Goal: Find specific page/section: Find specific page/section

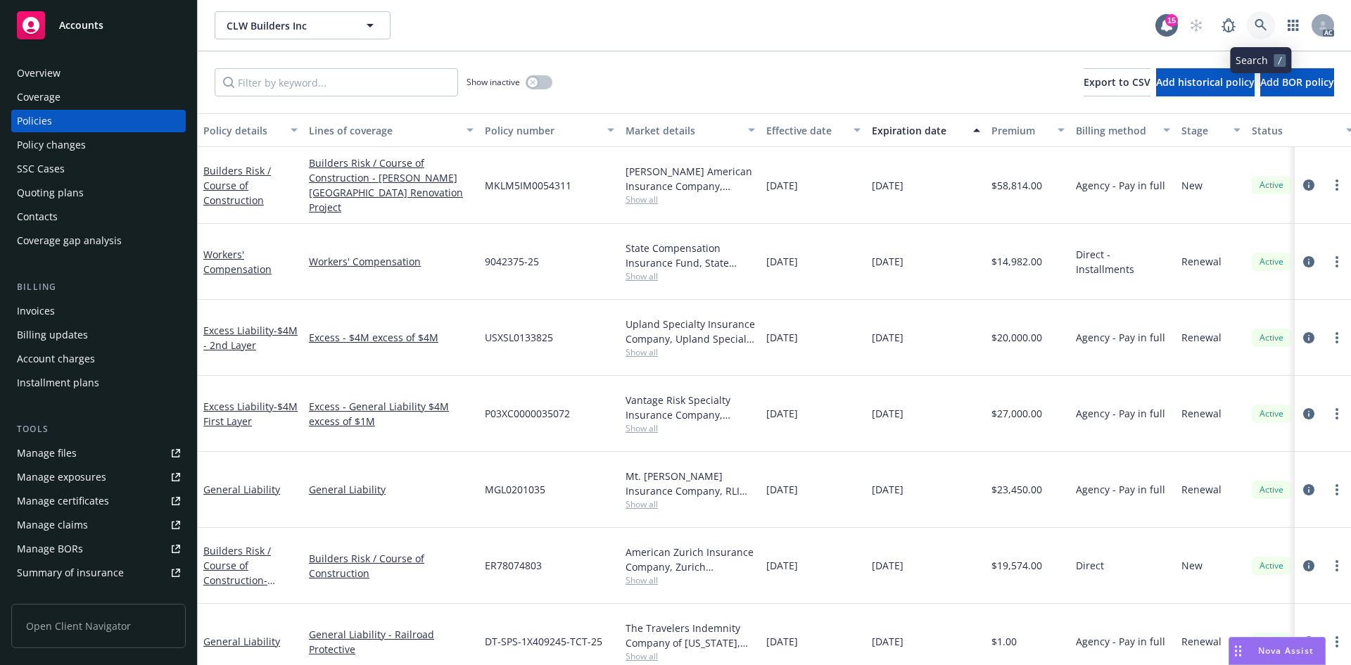
click at [1254, 15] on link at bounding box center [1261, 25] width 28 height 28
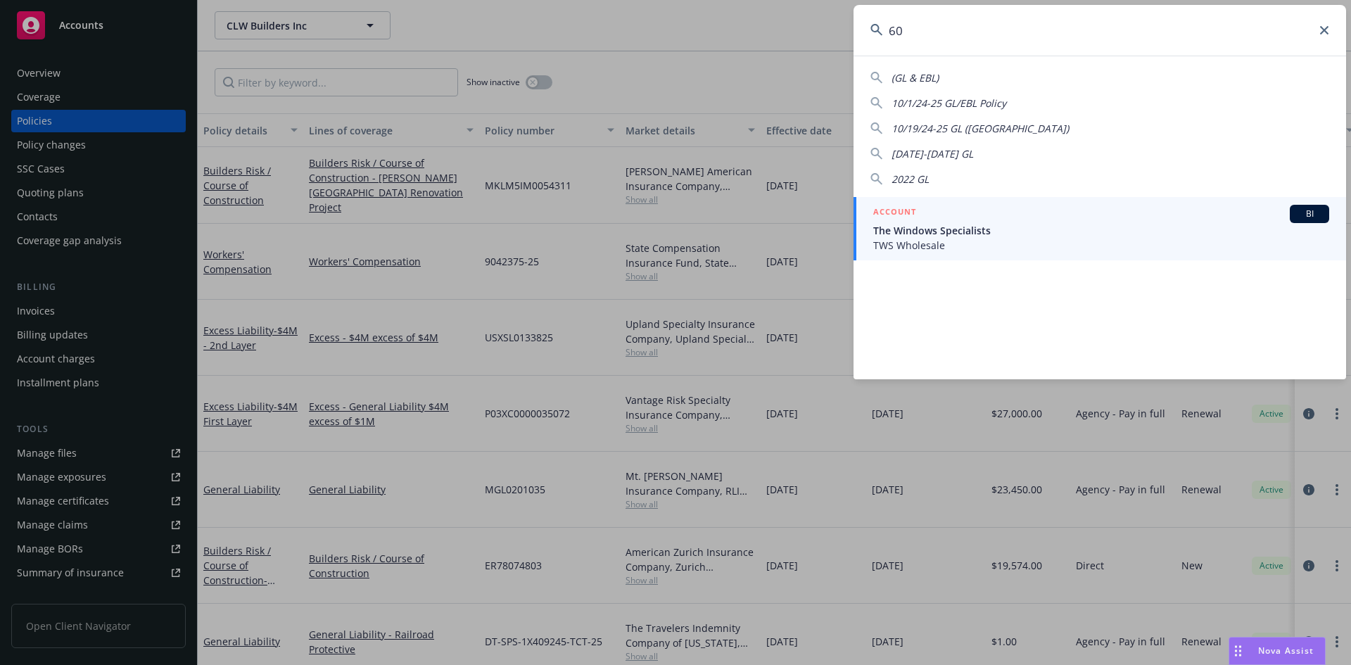
type input "6"
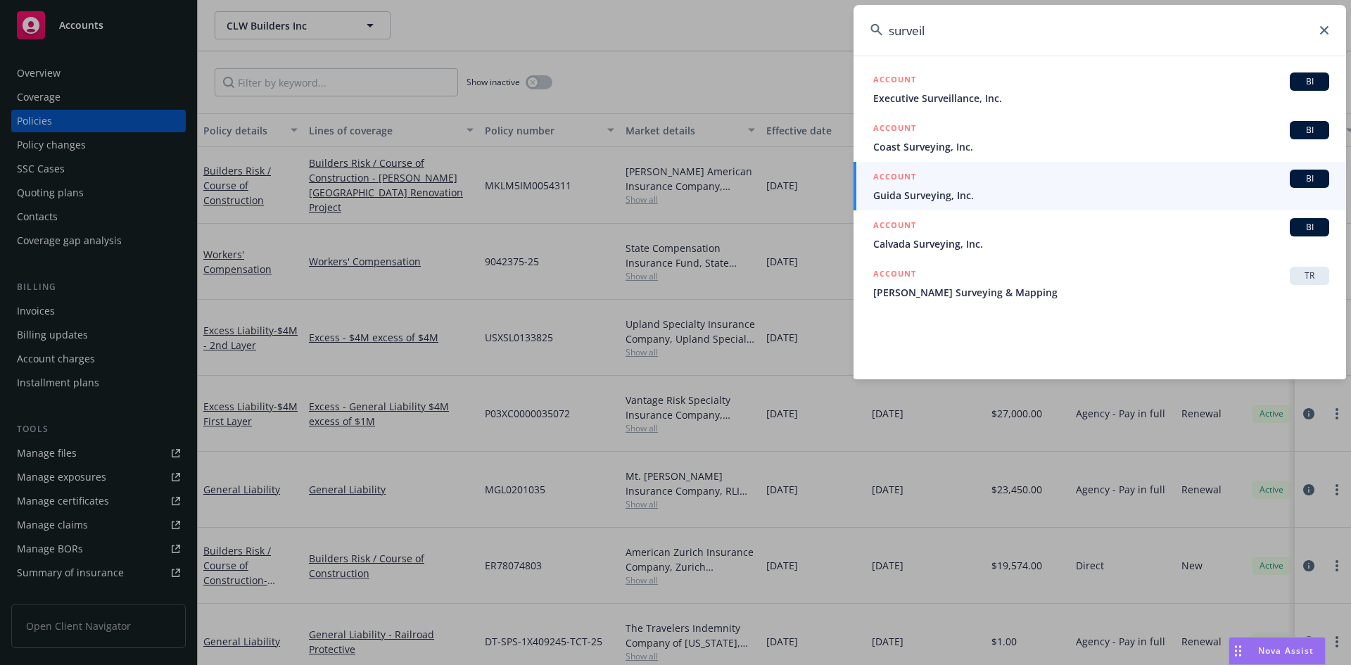
type input "surveil"
drag, startPoint x: 1111, startPoint y: 34, endPoint x: 769, endPoint y: 37, distance: 341.3
click at [769, 37] on div "surveil ACCOUNT BI Executive Surveillance, Inc. ACCOUNT BI Coast Surveying, Inc…" at bounding box center [675, 332] width 1351 height 665
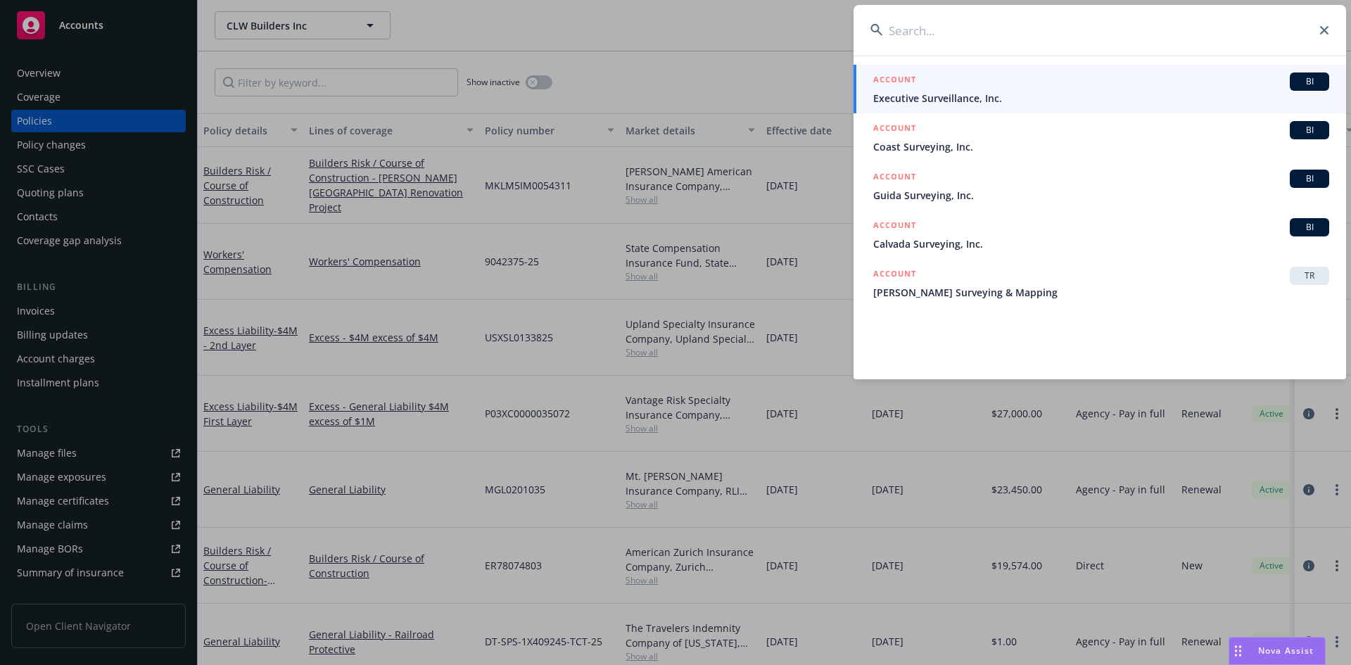
paste input "600GL020147702"
type input "600GL020147702"
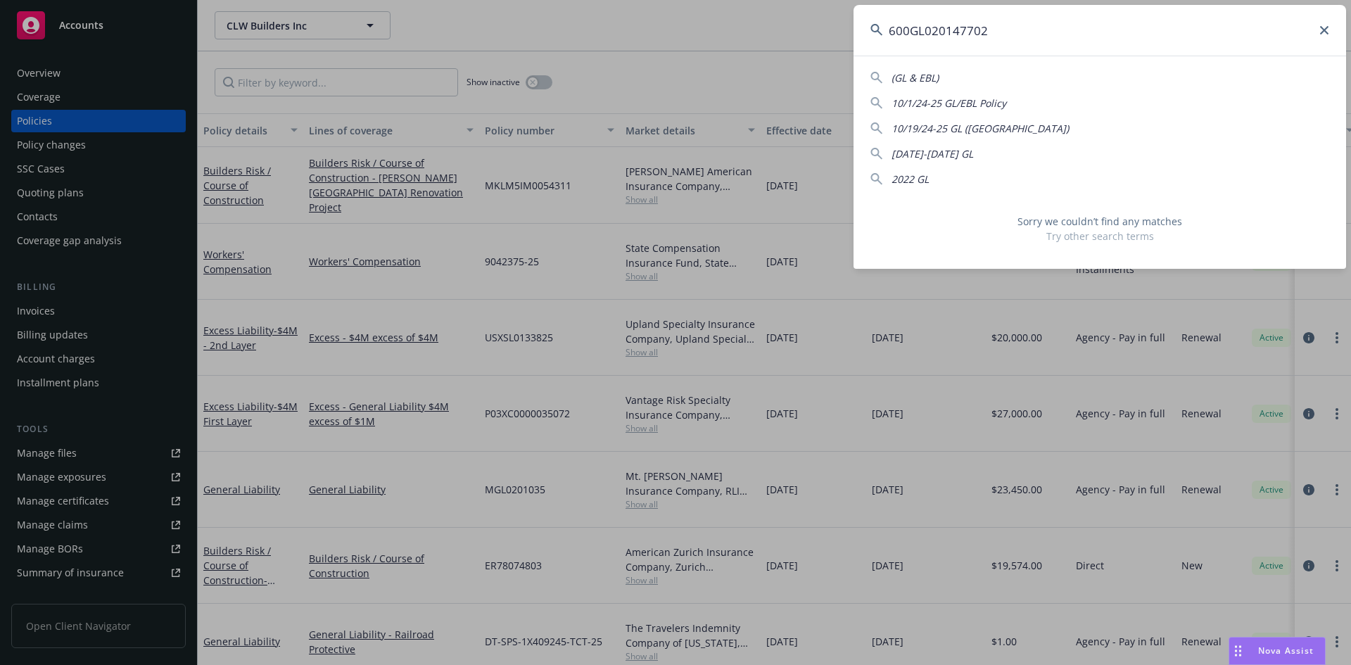
drag, startPoint x: 1058, startPoint y: 32, endPoint x: 782, endPoint y: 32, distance: 275.9
click at [782, 32] on div "600GL020147702 (GL & EBL) 10/1/24-25 GL/EBL Policy 10/19/24-25 GL ([GEOGRAPHIC_…" at bounding box center [675, 332] width 1351 height 665
